Goal: Task Accomplishment & Management: Use online tool/utility

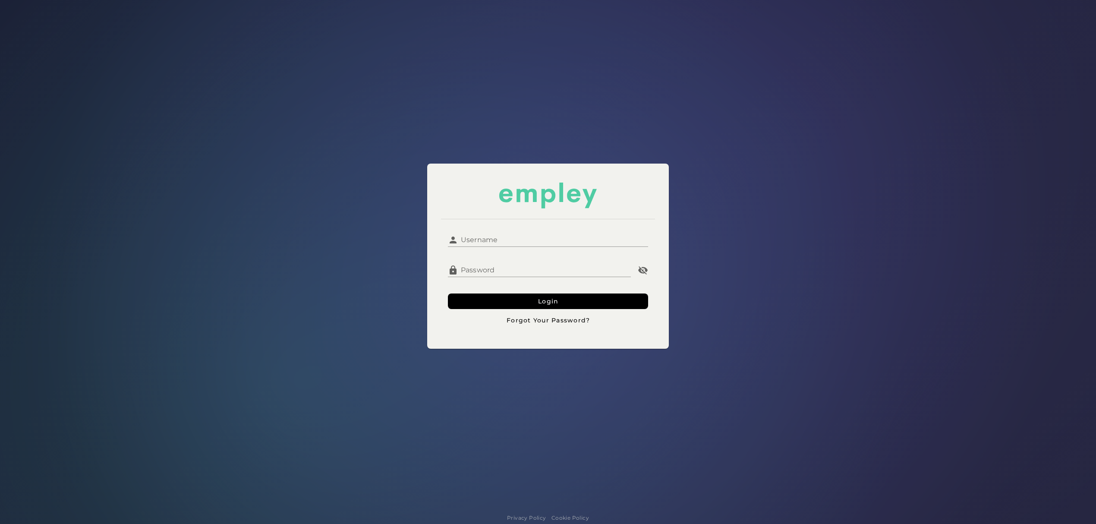
click at [467, 247] on div at bounding box center [548, 251] width 200 height 9
drag, startPoint x: 469, startPoint y: 242, endPoint x: 492, endPoint y: 241, distance: 22.9
click at [469, 242] on input "Username" at bounding box center [553, 236] width 190 height 21
type input "**********"
click at [480, 298] on button "Login" at bounding box center [548, 301] width 200 height 16
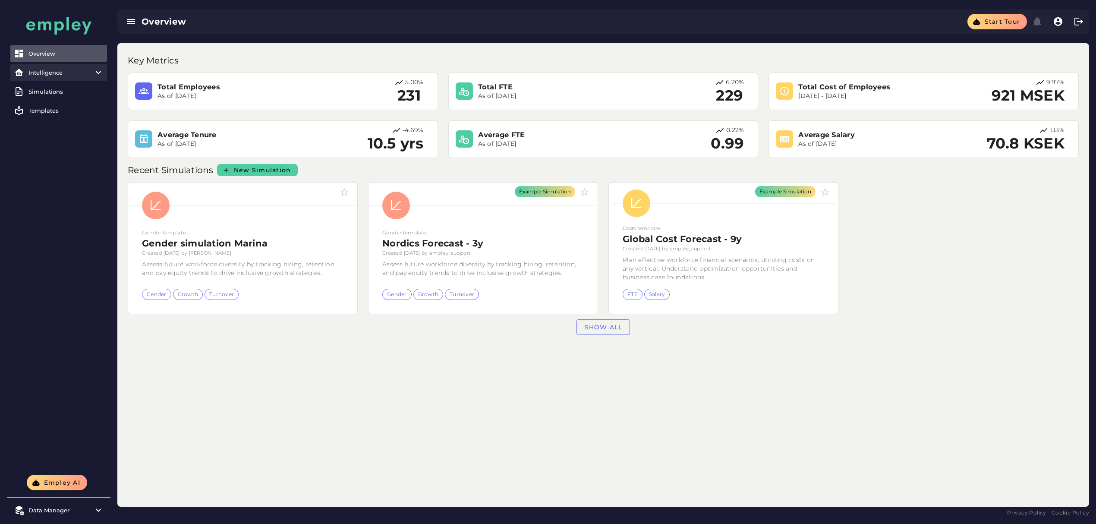
click at [72, 66] on item\) "Intelligence" at bounding box center [58, 72] width 97 height 17
click at [49, 94] on div "All dashboards" at bounding box center [62, 91] width 81 height 7
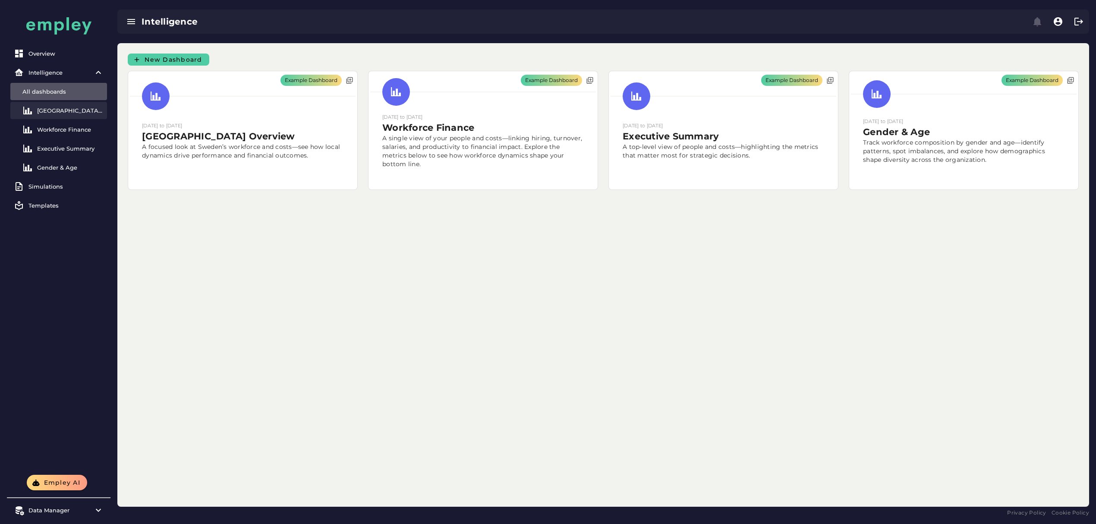
click at [49, 108] on div "[GEOGRAPHIC_DATA] Overview" at bounding box center [70, 110] width 66 height 7
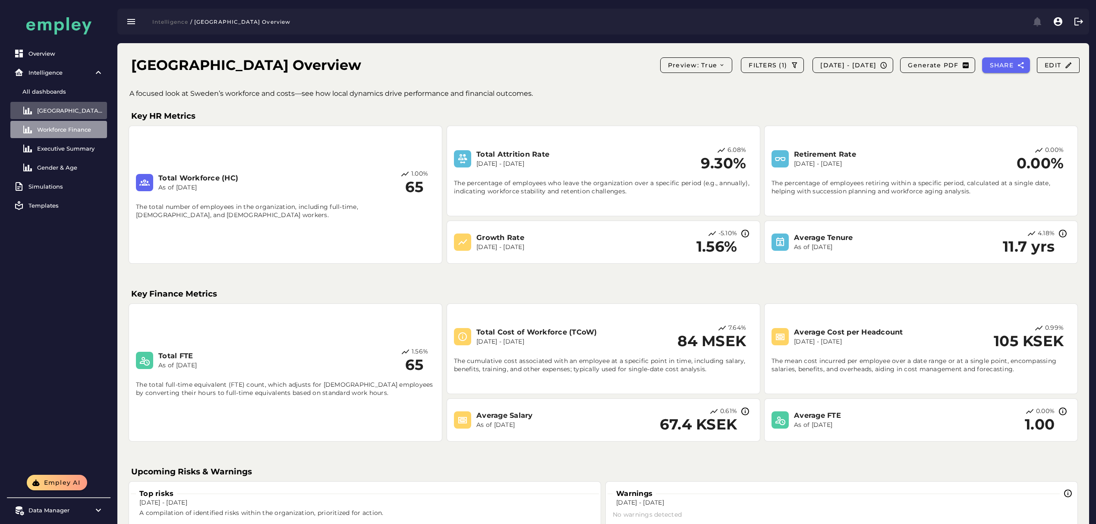
click at [79, 130] on div "Workforce Finance" at bounding box center [70, 129] width 66 height 7
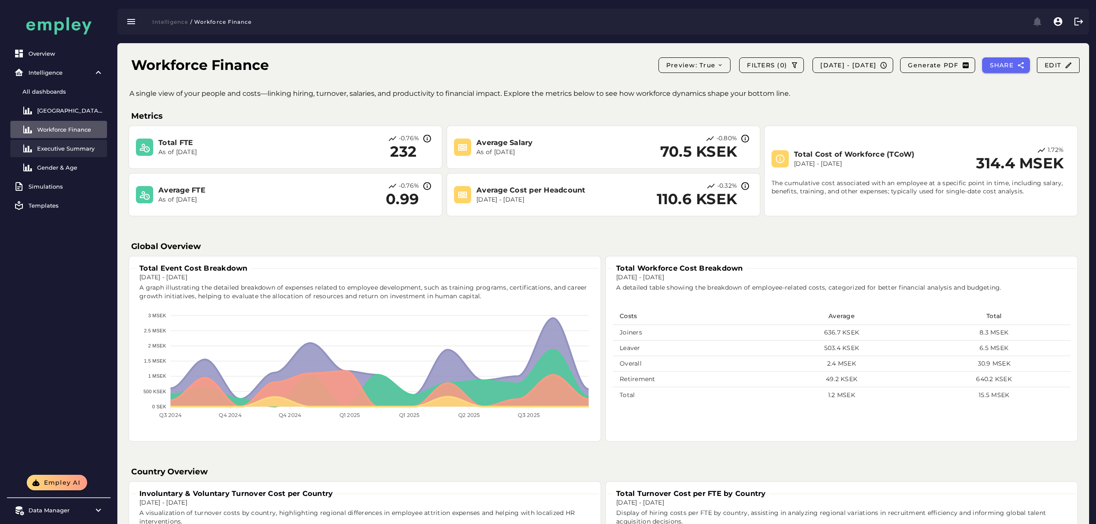
click at [76, 150] on div "Executive Summary" at bounding box center [70, 148] width 66 height 7
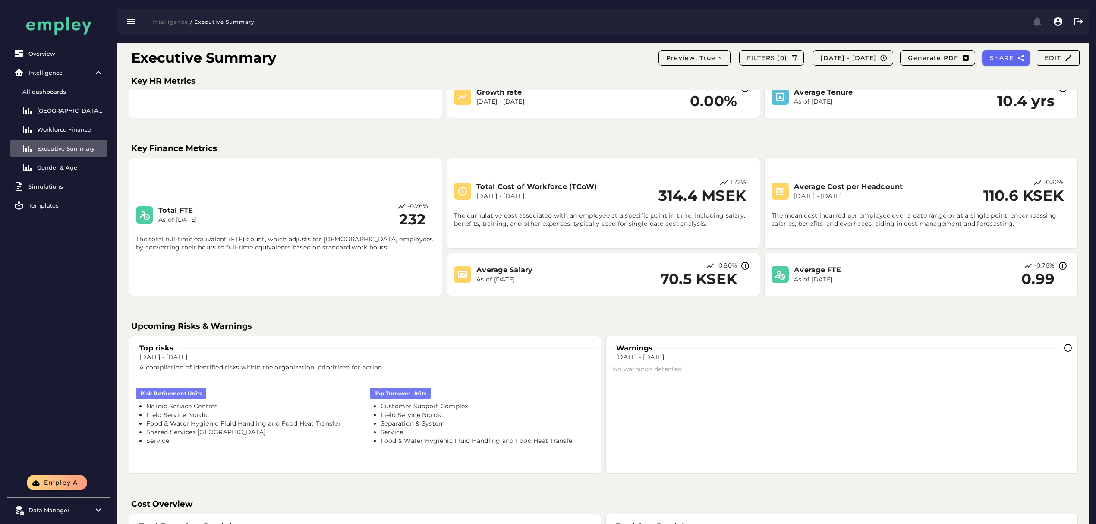
scroll to position [64, 0]
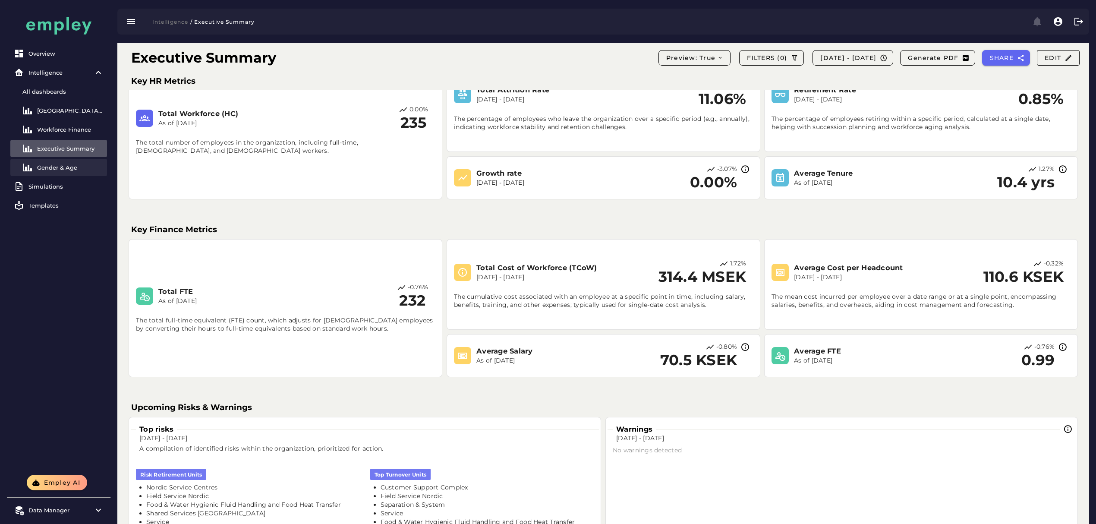
click at [56, 163] on link "Gender & Age" at bounding box center [58, 167] width 97 height 17
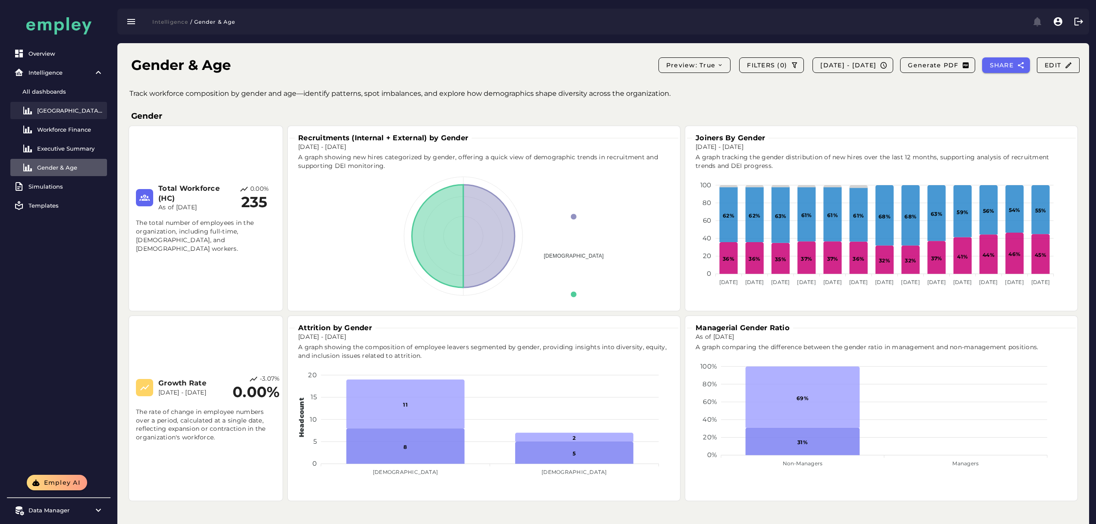
click at [61, 109] on div "[GEOGRAPHIC_DATA] Overview" at bounding box center [70, 110] width 66 height 7
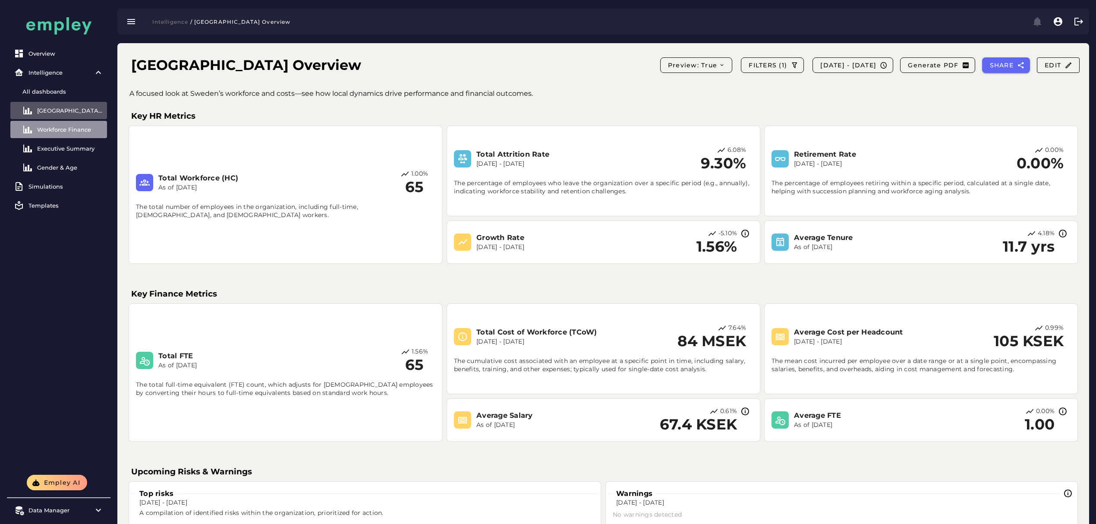
click at [66, 128] on div "Workforce Finance" at bounding box center [70, 129] width 66 height 7
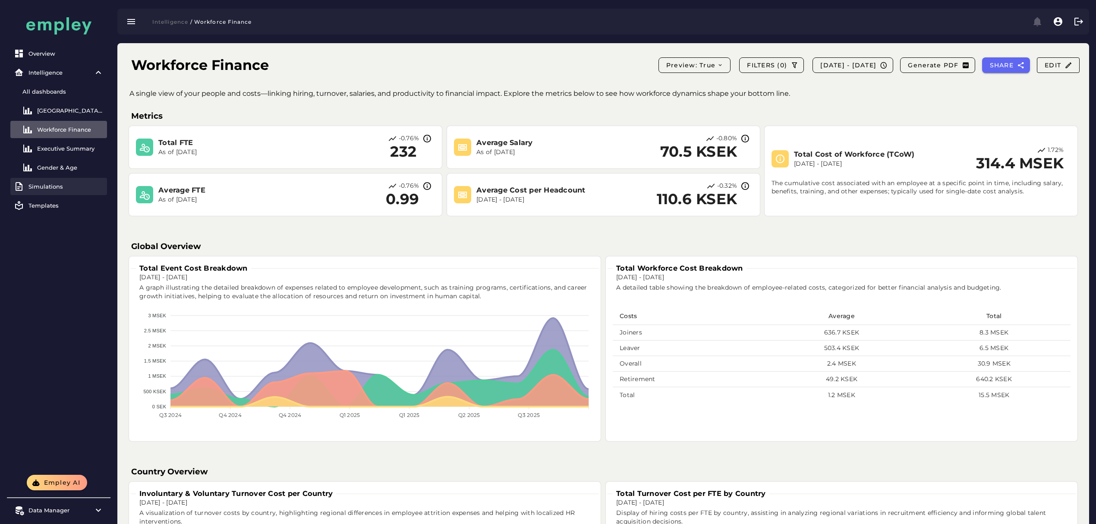
click at [61, 184] on div "Simulations" at bounding box center [65, 186] width 75 height 7
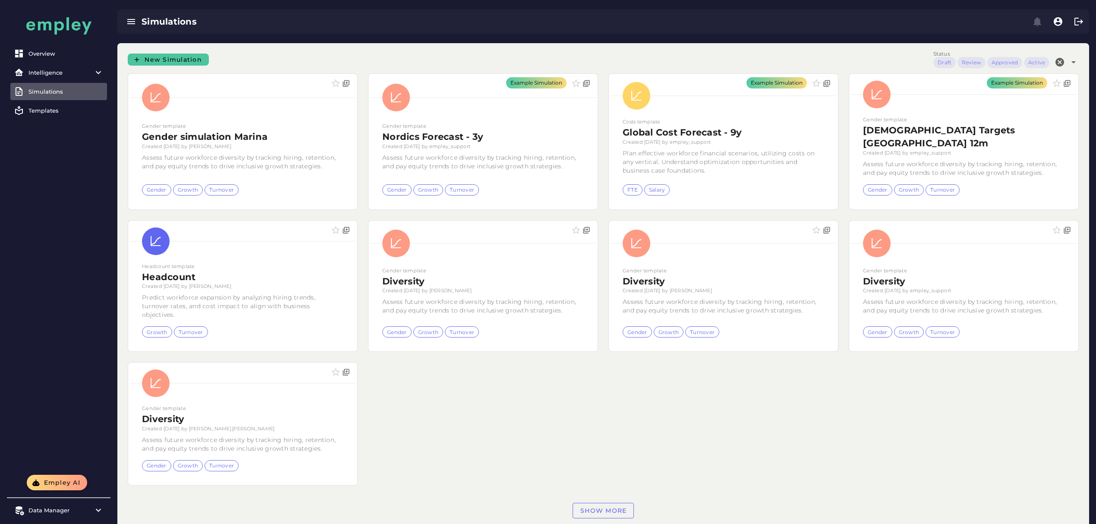
click at [159, 58] on span "New Simulation" at bounding box center [173, 60] width 58 height 8
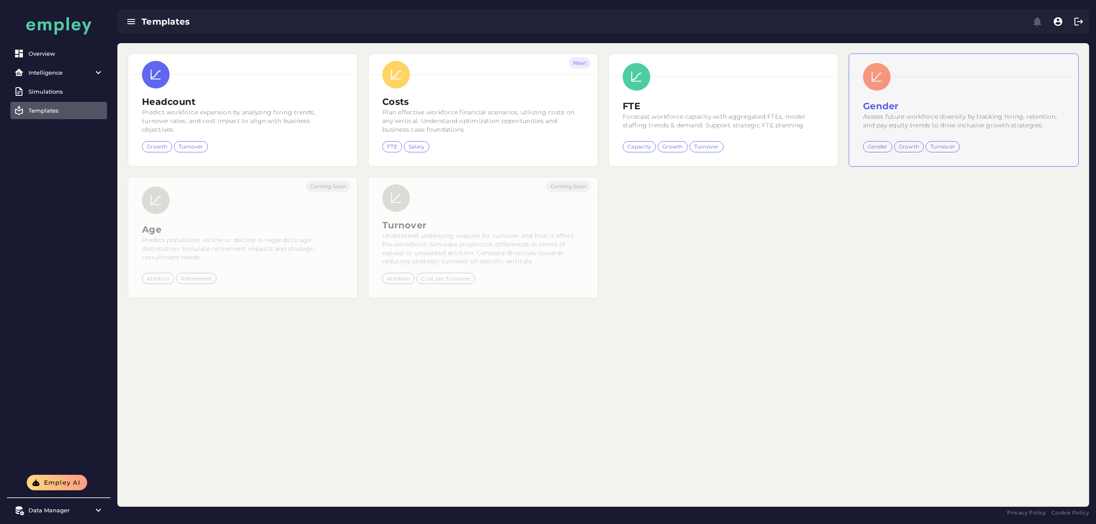
click at [863, 129] on small "Assess future workforce diversity by tracking hiring, retention, and pay equity…" at bounding box center [960, 121] width 194 height 16
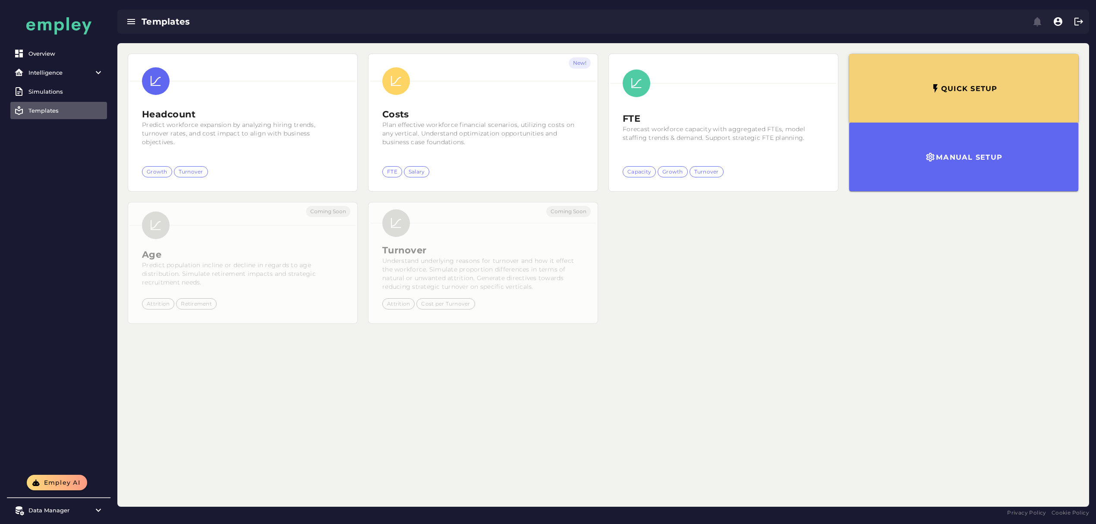
click at [930, 85] on icon "button" at bounding box center [935, 88] width 10 height 10
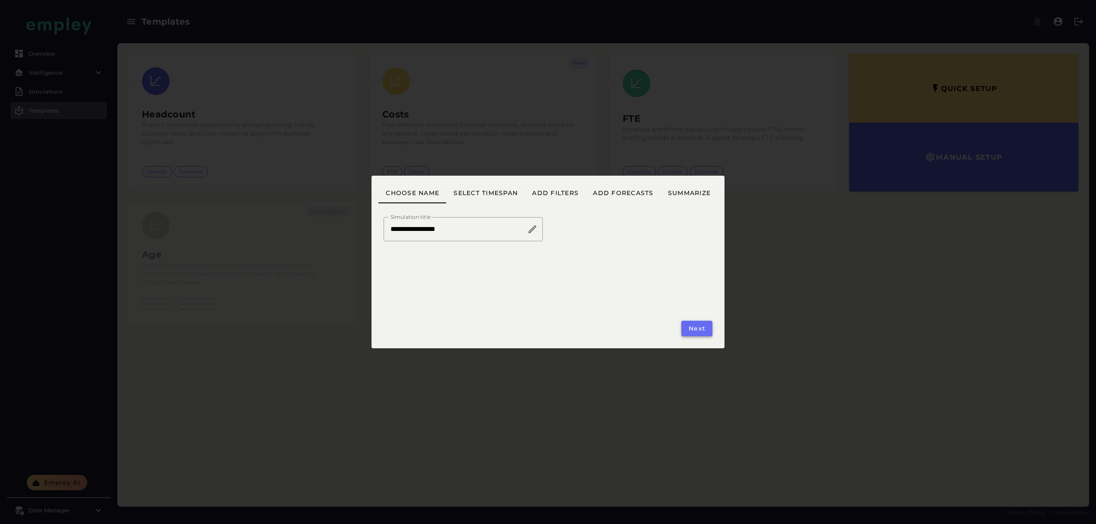
click at [710, 334] on button "Next" at bounding box center [696, 329] width 31 height 16
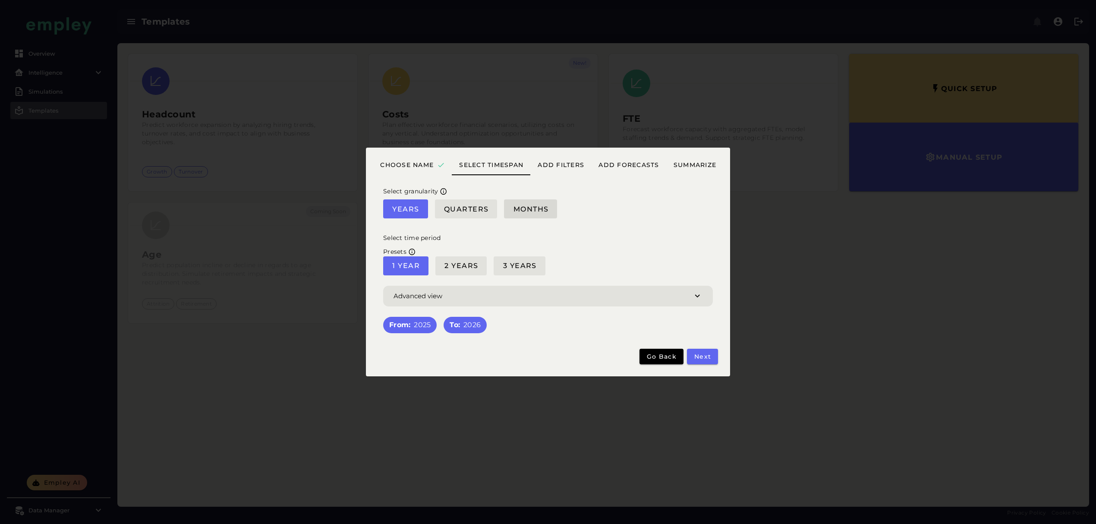
click at [532, 211] on span "Months" at bounding box center [531, 209] width 36 height 8
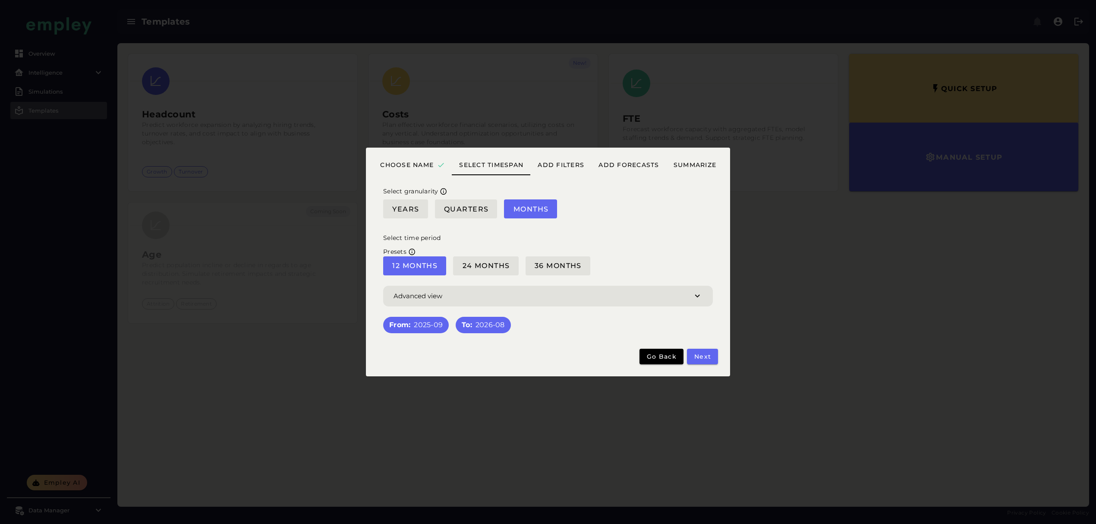
click at [584, 278] on div "Select time period Presets 12 Months 24 Months 36 Months Advanced view From: 20…" at bounding box center [548, 286] width 350 height 115
click at [579, 271] on button "36 Months" at bounding box center [558, 265] width 65 height 19
click at [715, 355] on button "Next" at bounding box center [702, 357] width 31 height 16
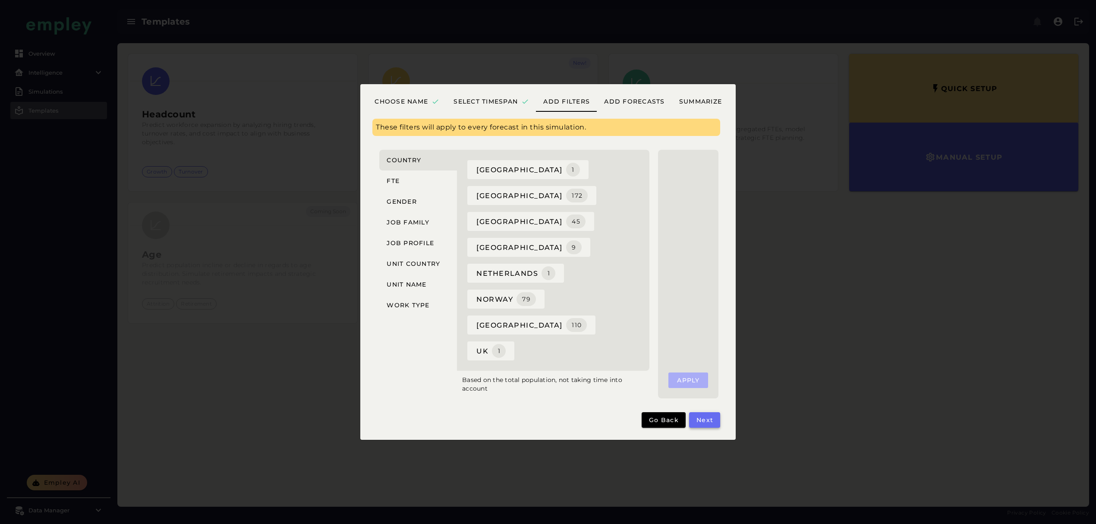
click at [699, 422] on span "Next" at bounding box center [704, 420] width 17 height 8
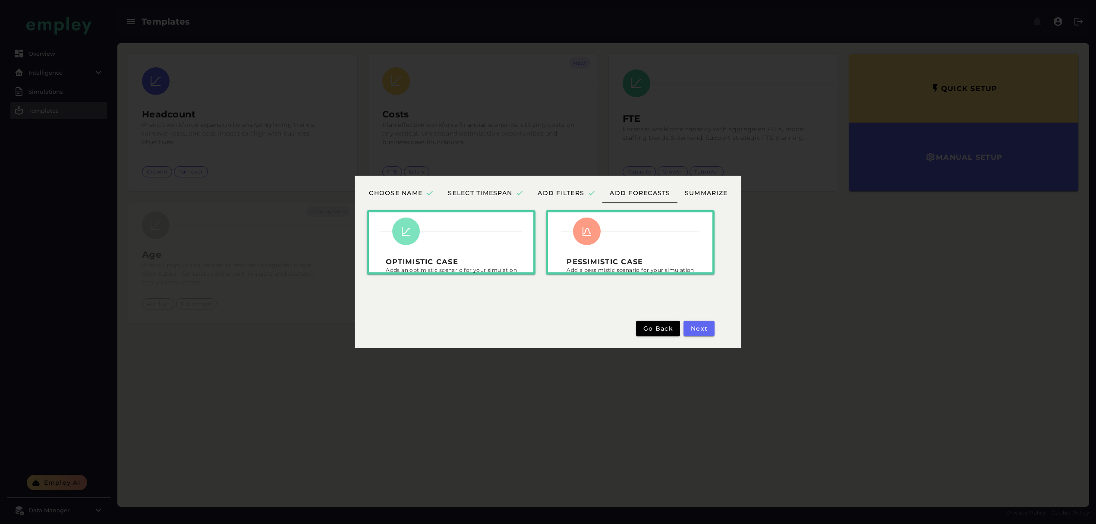
click at [689, 317] on div "Go back Next" at bounding box center [675, 321] width 89 height 40
click at [696, 331] on span "Next" at bounding box center [698, 328] width 17 height 8
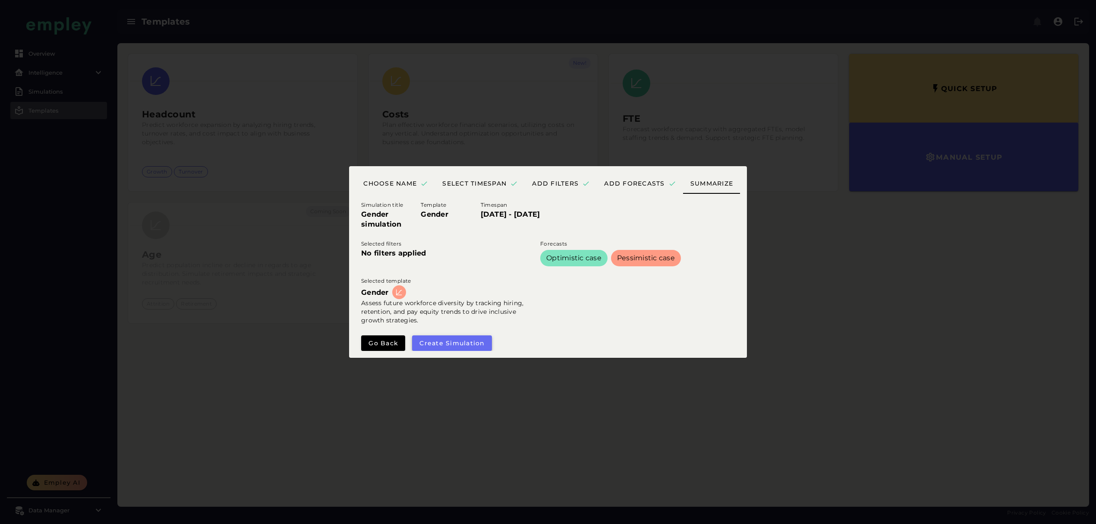
click at [480, 344] on span "Create simulation" at bounding box center [452, 343] width 66 height 8
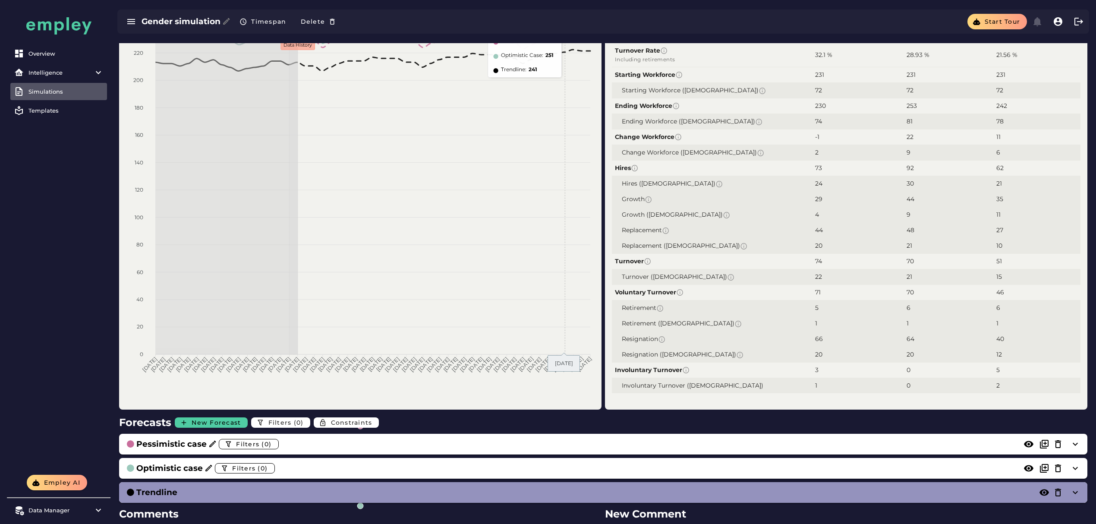
scroll to position [189, 0]
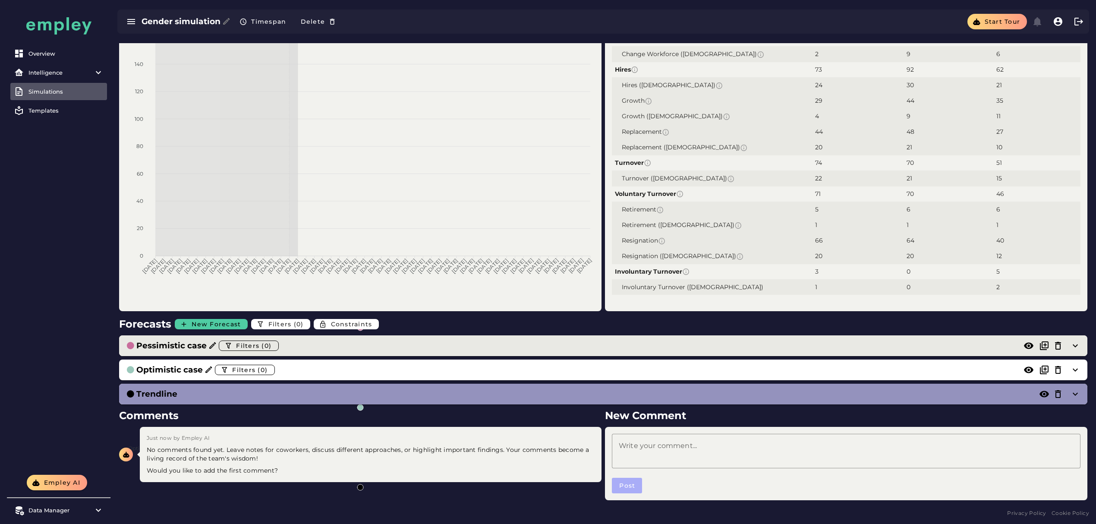
click at [338, 354] on div "Pessimistic case Filters (0)" at bounding box center [603, 345] width 968 height 21
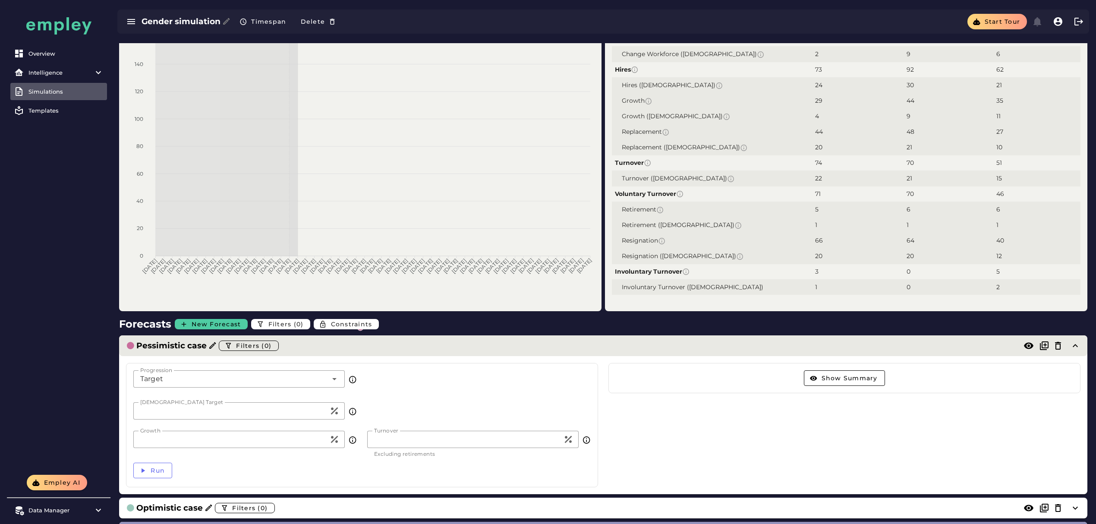
click at [341, 348] on div "Pessimistic case Filters (0)" at bounding box center [594, 346] width 937 height 14
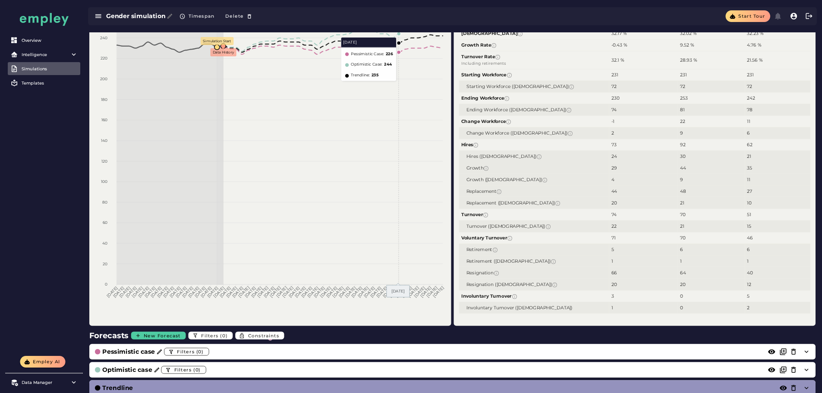
scroll to position [0, 0]
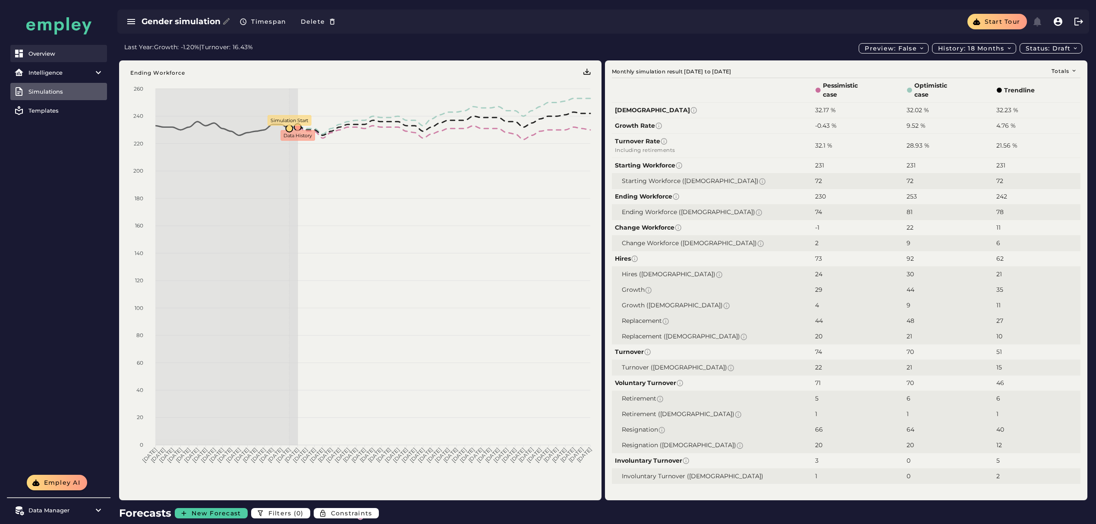
click at [42, 54] on div "Overview" at bounding box center [65, 53] width 75 height 7
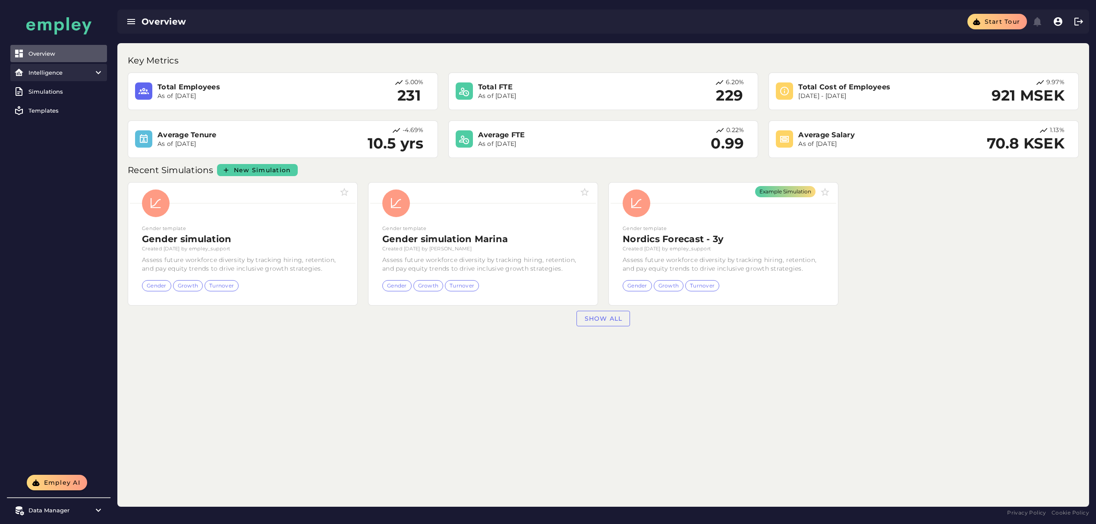
click at [37, 69] on div "Intelligence" at bounding box center [58, 72] width 60 height 7
click at [47, 93] on div "All dashboards" at bounding box center [62, 91] width 81 height 7
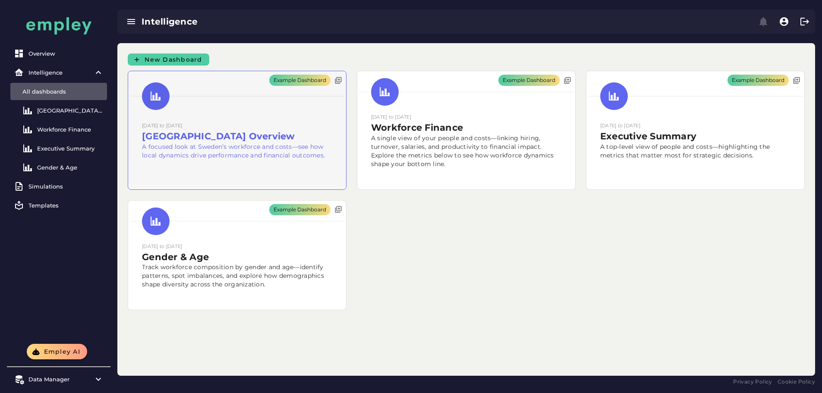
click at [222, 136] on div "Example Dashboard" at bounding box center [237, 130] width 218 height 118
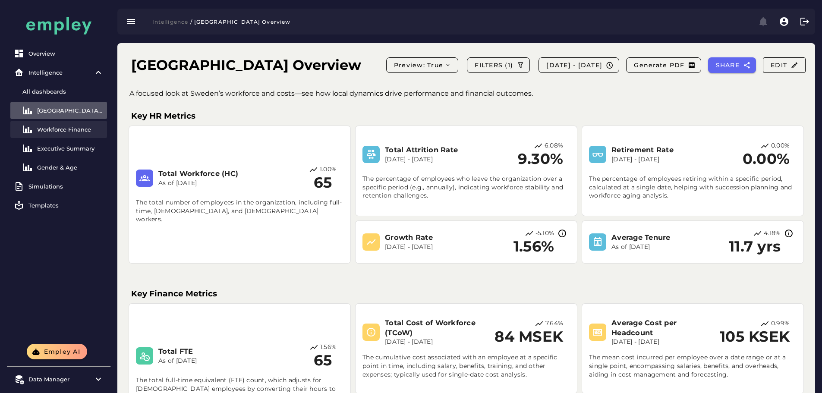
click at [68, 132] on div "Workforce Finance" at bounding box center [70, 129] width 66 height 7
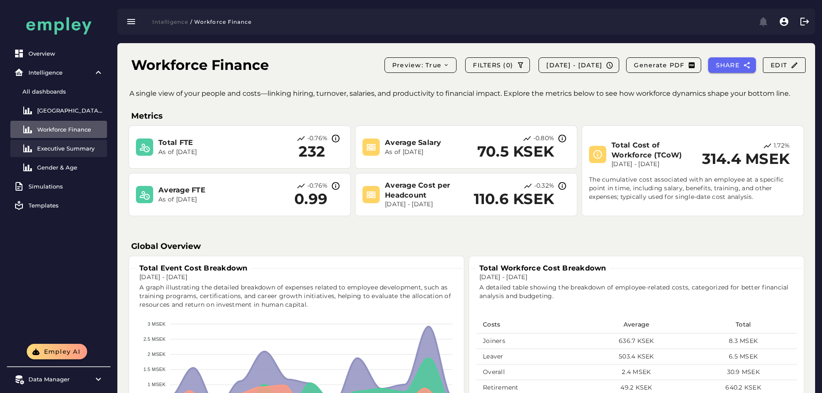
click at [64, 152] on link "Executive Summary" at bounding box center [58, 148] width 97 height 17
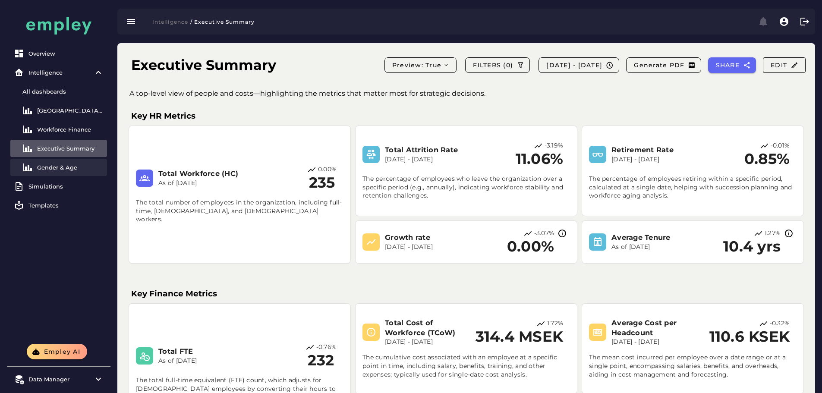
click at [63, 171] on link "Gender & Age" at bounding box center [58, 167] width 97 height 17
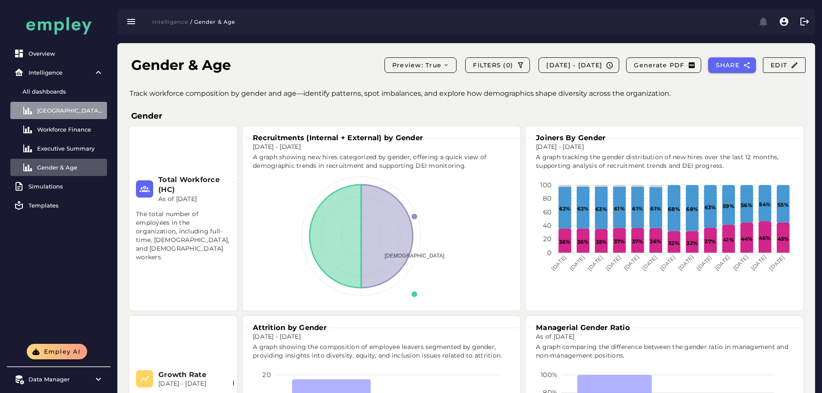
click at [70, 111] on div "[GEOGRAPHIC_DATA] Overview" at bounding box center [70, 110] width 66 height 7
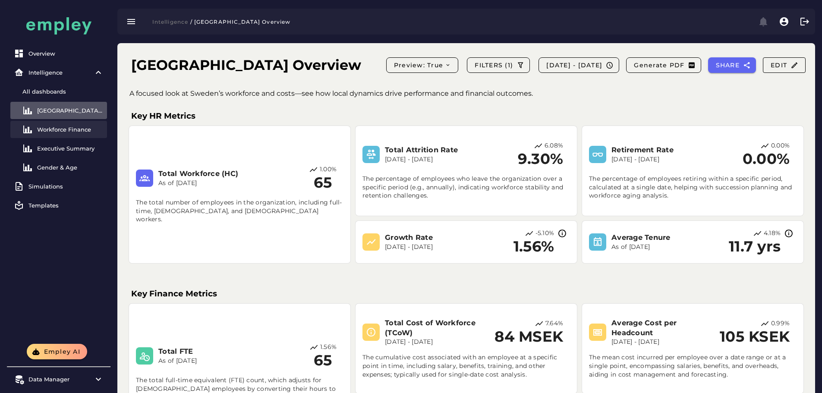
click at [72, 135] on link "Workforce Finance" at bounding box center [58, 129] width 97 height 17
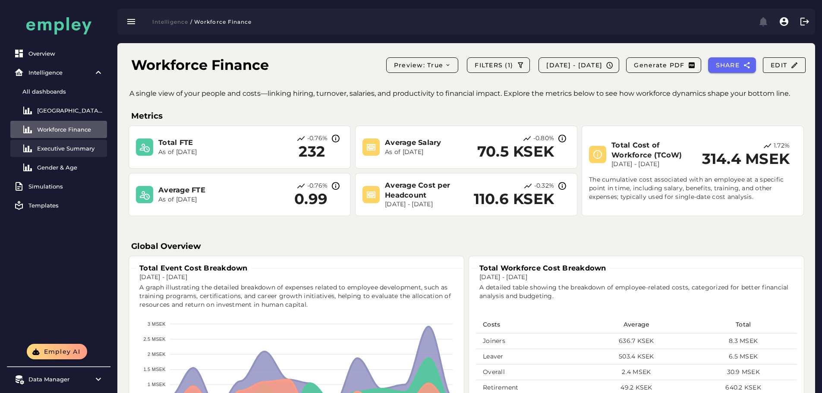
click at [54, 144] on link "Executive Summary" at bounding box center [58, 148] width 97 height 17
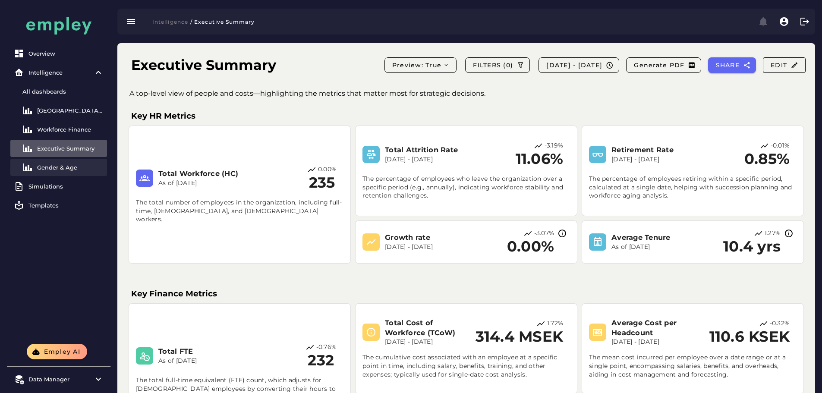
click at [65, 164] on div "Gender & Age" at bounding box center [70, 167] width 66 height 7
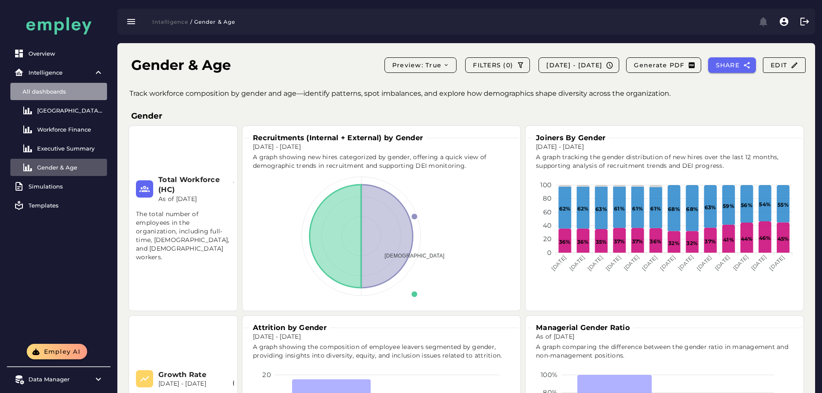
click at [60, 88] on div "All dashboards" at bounding box center [62, 91] width 81 height 7
